Goal: Book appointment/travel/reservation

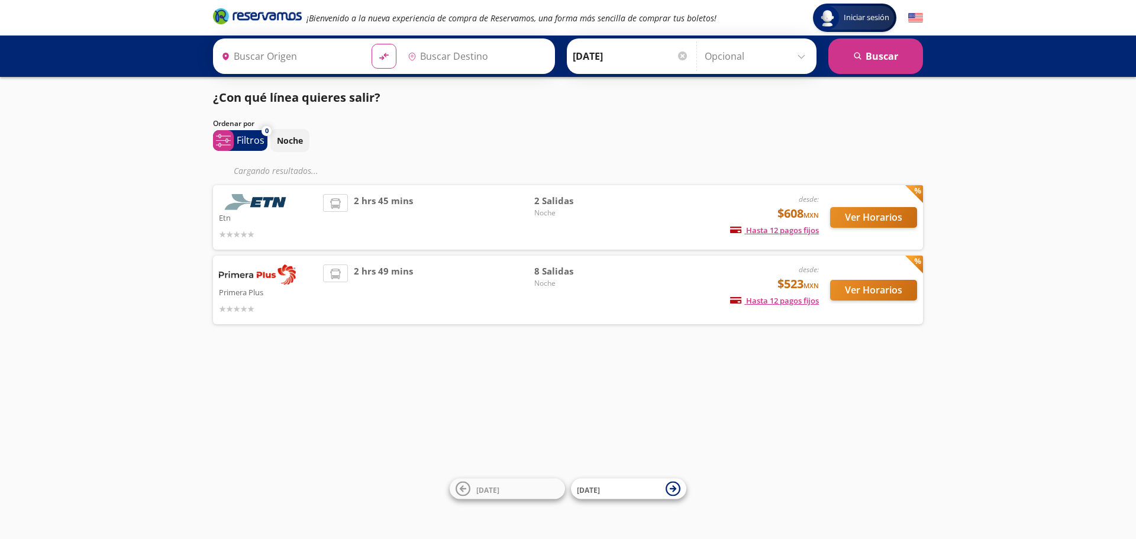
type input "Querétaro, Querétaro"
type input "[GEOGRAPHIC_DATA], [GEOGRAPHIC_DATA]"
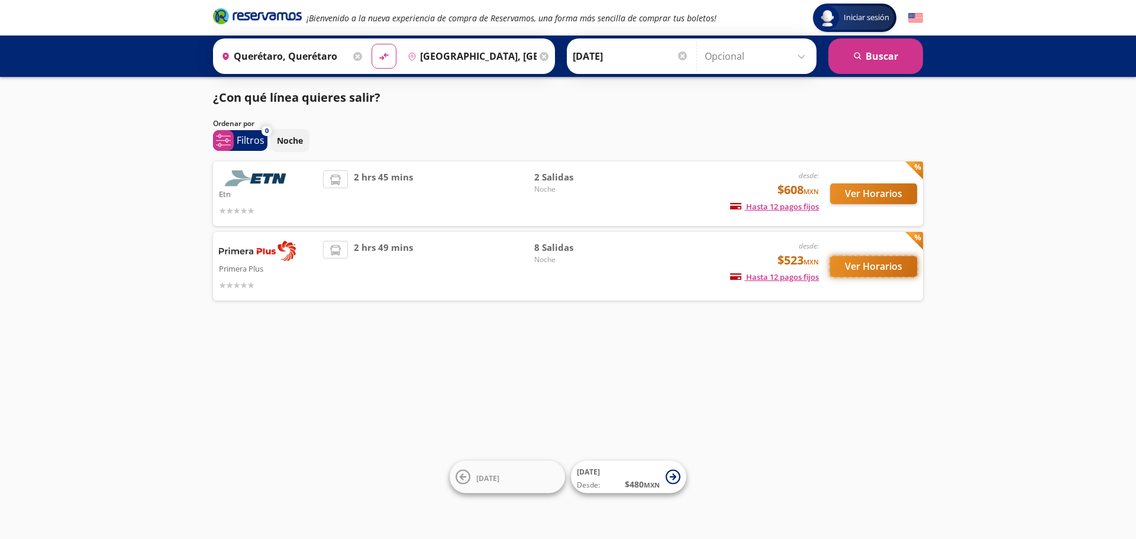
click at [877, 268] on button "Ver Horarios" at bounding box center [873, 266] width 87 height 21
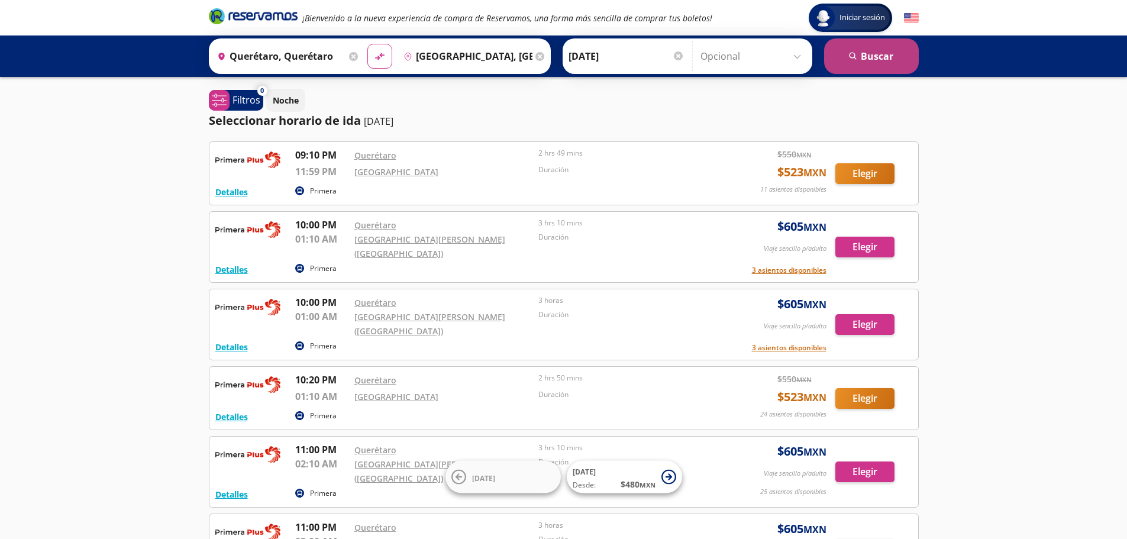
click at [869, 62] on button "search [GEOGRAPHIC_DATA]" at bounding box center [871, 56] width 95 height 36
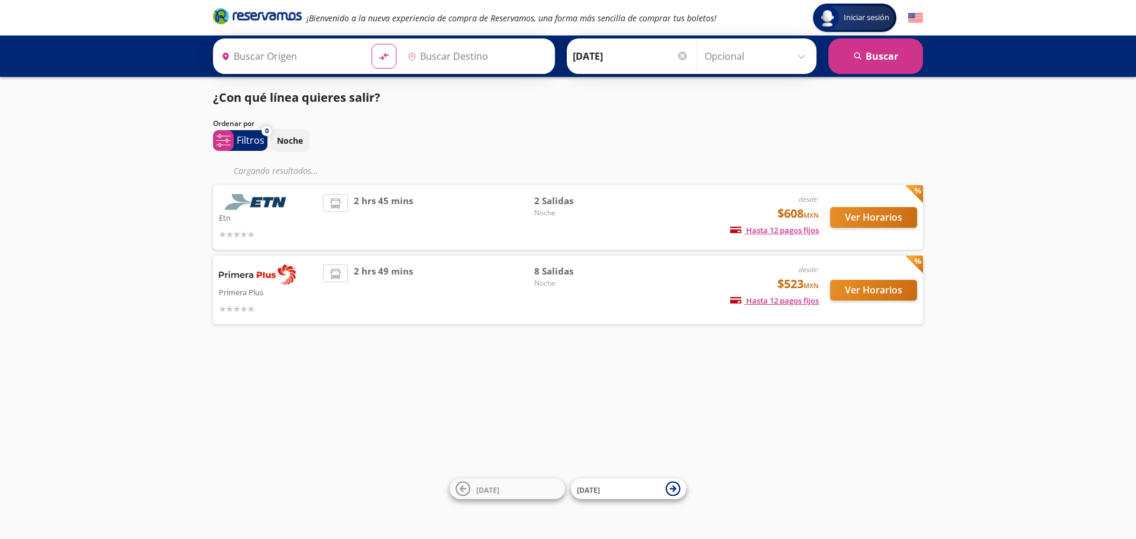
type input "[GEOGRAPHIC_DATA], [GEOGRAPHIC_DATA]"
type input "Querétaro, Querétaro"
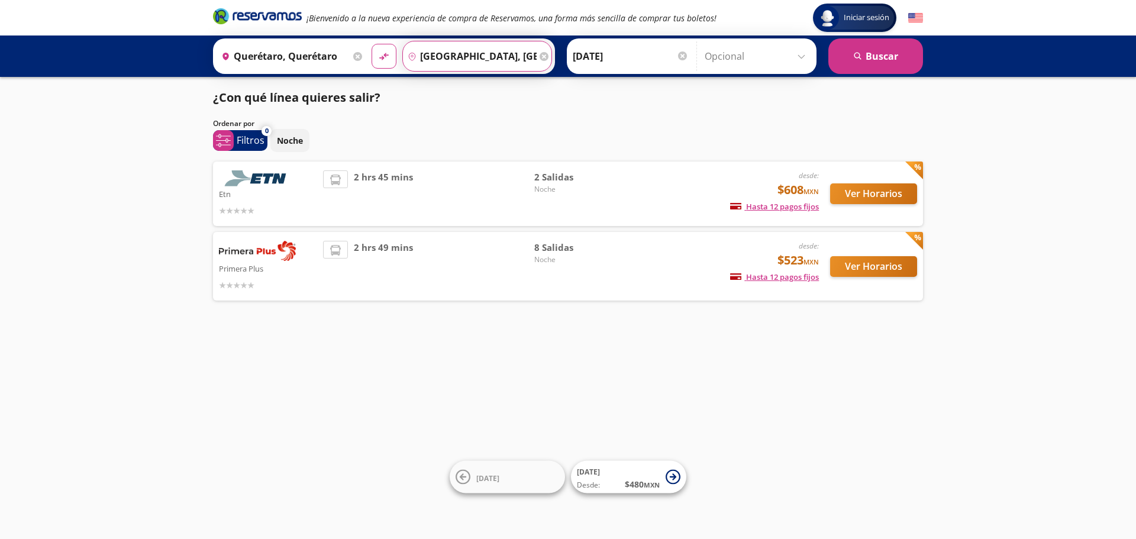
click at [466, 58] on input "[GEOGRAPHIC_DATA], [GEOGRAPHIC_DATA]" at bounding box center [470, 56] width 134 height 30
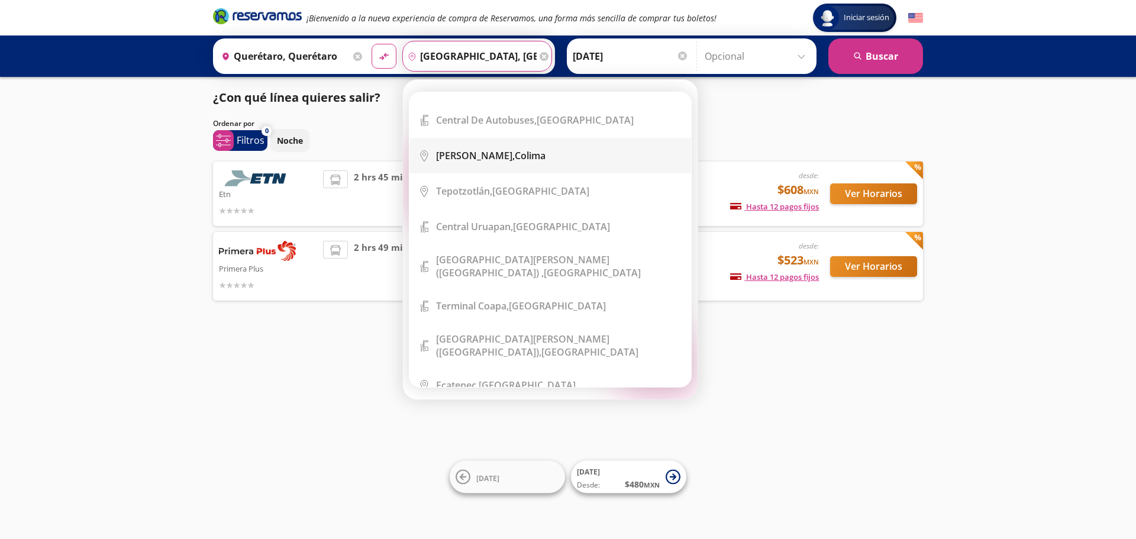
scroll to position [1105, 0]
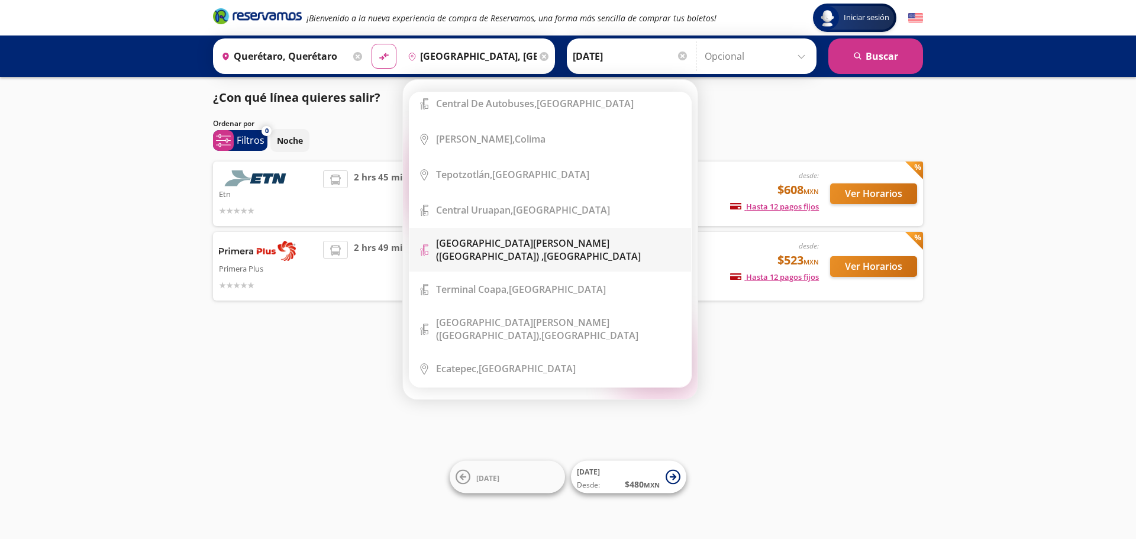
click at [544, 237] on b "[GEOGRAPHIC_DATA][PERSON_NAME] ([GEOGRAPHIC_DATA]) ," at bounding box center [522, 250] width 173 height 26
type input "[GEOGRAPHIC_DATA][PERSON_NAME] ([GEOGRAPHIC_DATA]) , [GEOGRAPHIC_DATA]"
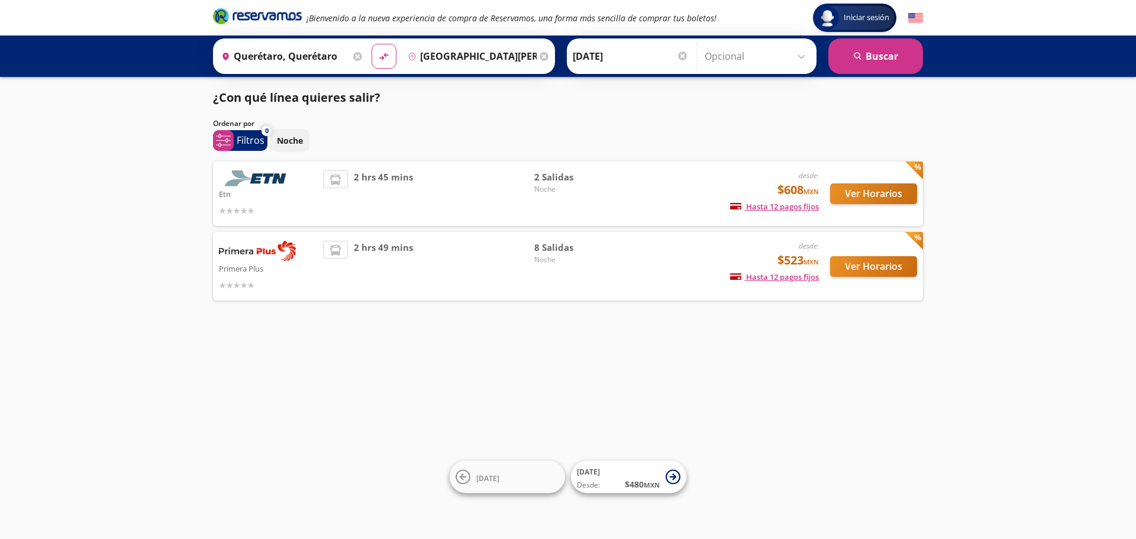
click at [315, 57] on input "Querétaro, Querétaro" at bounding box center [284, 56] width 134 height 30
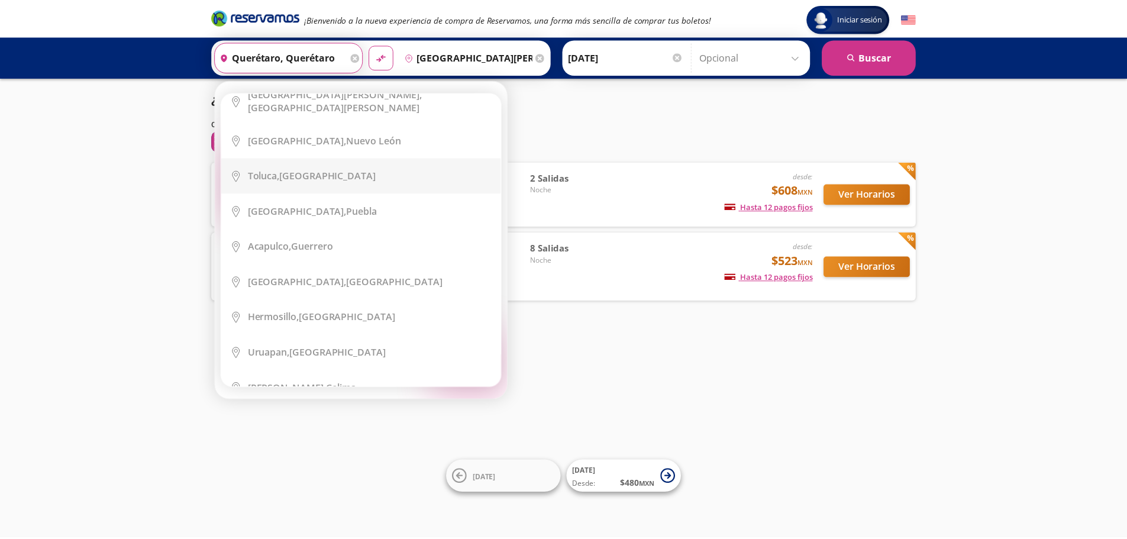
scroll to position [158, 0]
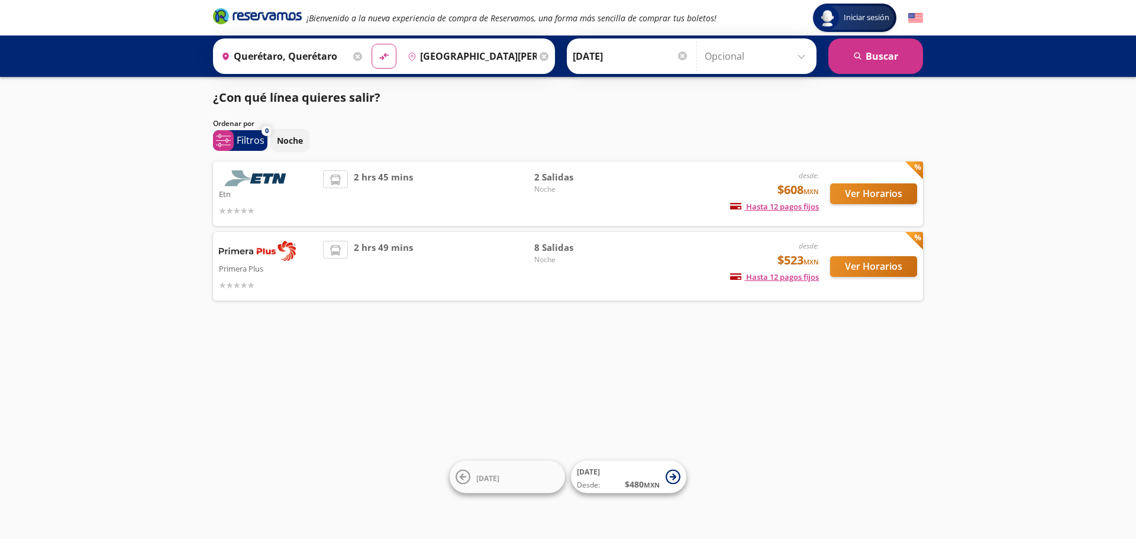
click at [136, 186] on div "Iniciar sesión Iniciar sesión ¡Bienvenido a la nueva experiencia de compra de R…" at bounding box center [568, 269] width 1136 height 539
click at [873, 60] on button "search [GEOGRAPHIC_DATA]" at bounding box center [876, 56] width 95 height 36
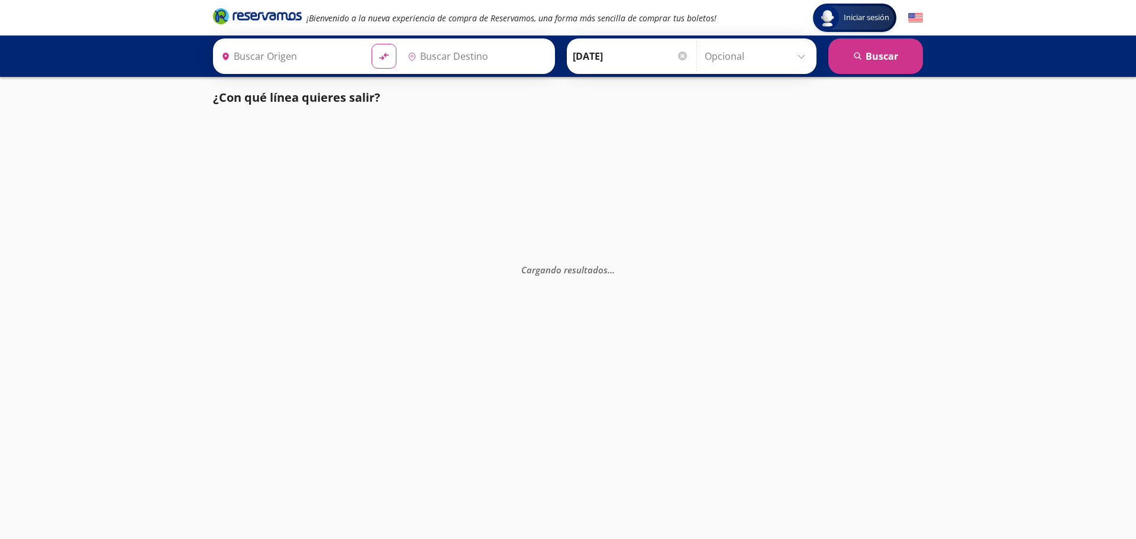
type input "Querétaro, Querétaro"
type input "[GEOGRAPHIC_DATA][PERSON_NAME] ([GEOGRAPHIC_DATA]) , [GEOGRAPHIC_DATA]"
